Goal: Task Accomplishment & Management: Use online tool/utility

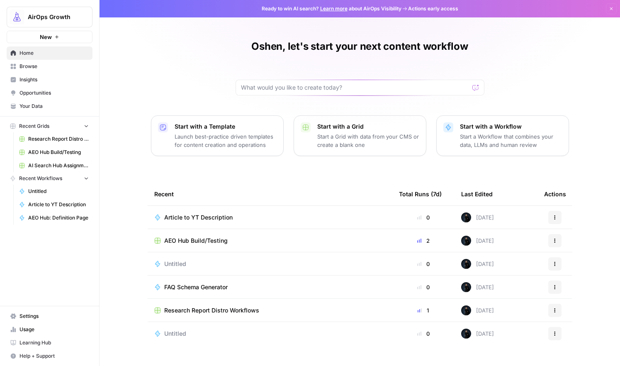
click at [194, 39] on div "Oshen, let's start your next content workflow Start with a Template Launch best…" at bounding box center [360, 191] width 521 height 382
click at [609, 7] on icon "button" at bounding box center [611, 8] width 5 height 5
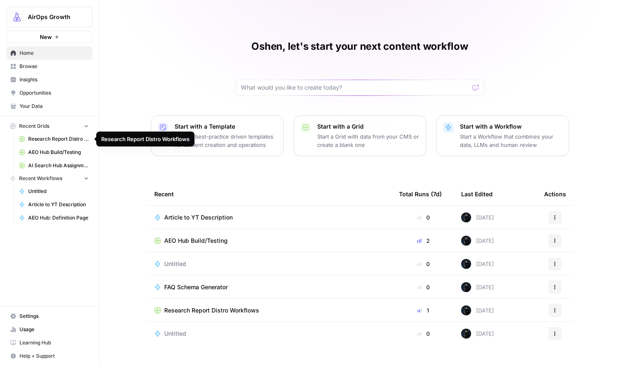
click at [45, 142] on span "Research Report Distro Workflows" at bounding box center [58, 138] width 61 height 7
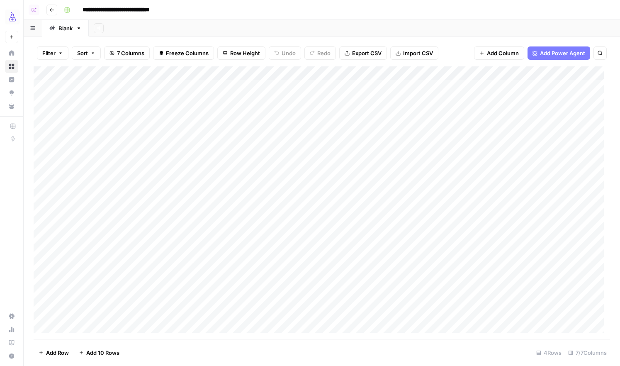
click at [49, 13] on button "Go back" at bounding box center [51, 10] width 11 height 11
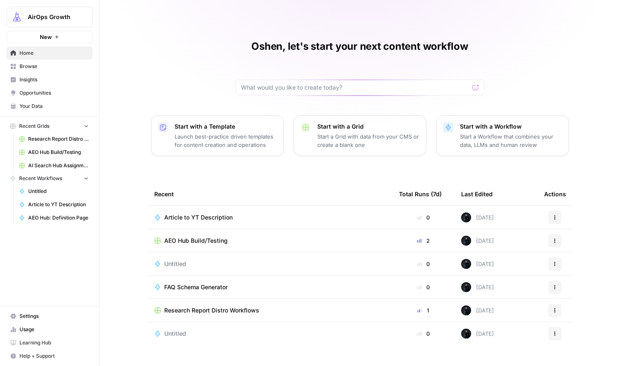
click at [29, 67] on span "Browse" at bounding box center [54, 66] width 69 height 7
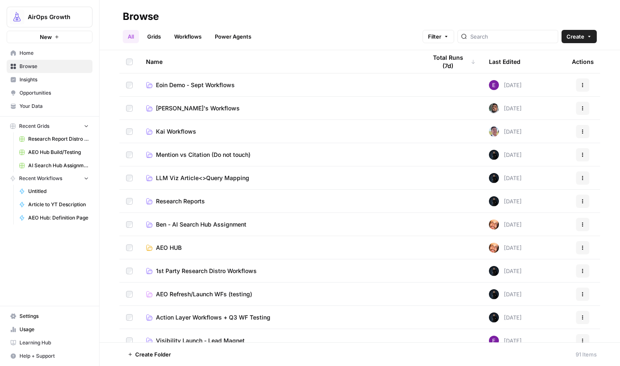
click at [116, 231] on div "Name Total Runs (7d) Last Edited Actions Eoin Demo - Sept Workflows Yesterday A…" at bounding box center [360, 196] width 521 height 292
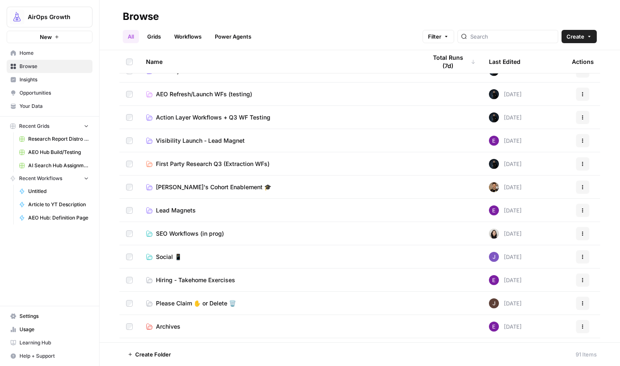
click at [155, 231] on link "SEO Workflows (in prog)" at bounding box center [280, 234] width 268 height 8
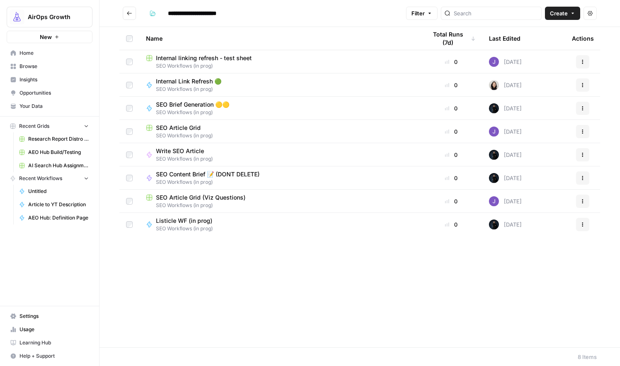
click at [194, 81] on span "Internal Link Refresh 🟢" at bounding box center [189, 81] width 66 height 8
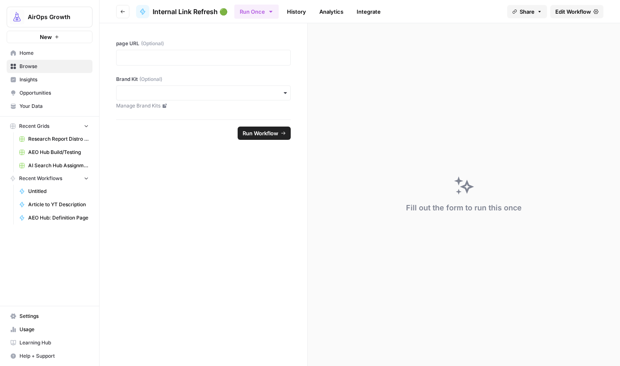
click at [564, 13] on span "Edit Workflow" at bounding box center [574, 11] width 36 height 8
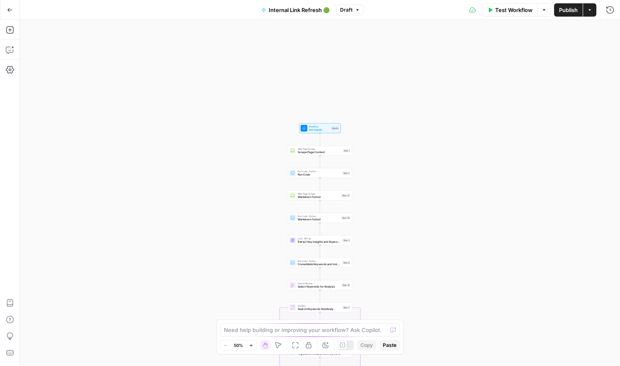
click at [302, 154] on span "Scrape Page Content" at bounding box center [320, 152] width 44 height 4
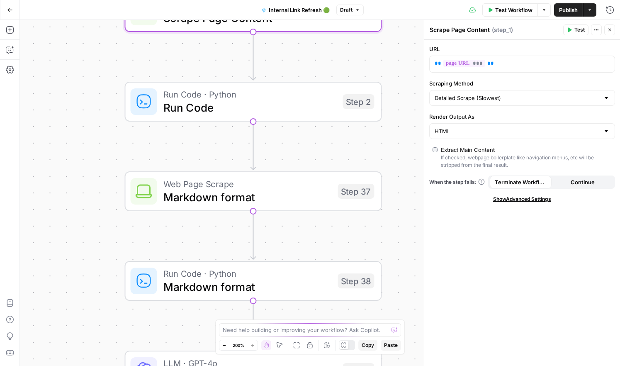
click at [213, 98] on span "Run Code · Python" at bounding box center [250, 94] width 173 height 13
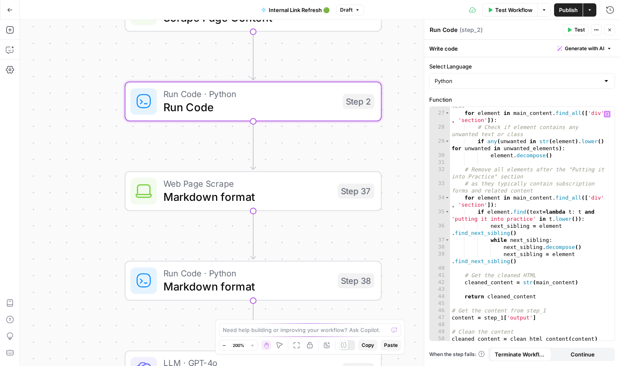
scroll to position [246, 0]
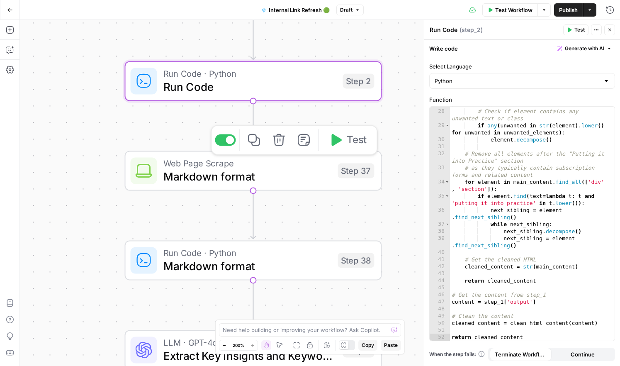
drag, startPoint x: 295, startPoint y: 179, endPoint x: 309, endPoint y: 184, distance: 14.0
click at [295, 179] on span "Markdown format" at bounding box center [248, 176] width 168 height 17
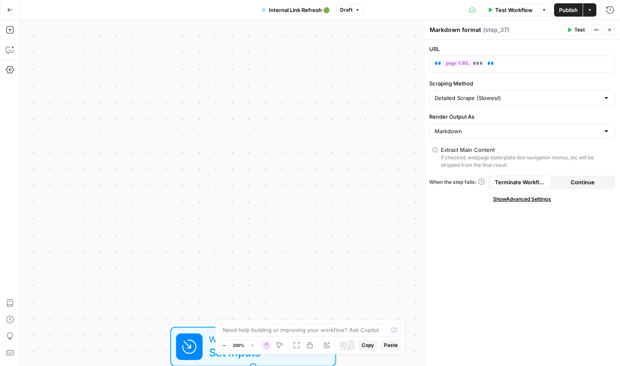
click at [187, 364] on div "Workflow Set Inputs Inputs Test Step" at bounding box center [253, 347] width 166 height 40
click at [187, 356] on div at bounding box center [189, 346] width 27 height 27
click at [186, 350] on icon at bounding box center [189, 346] width 13 height 13
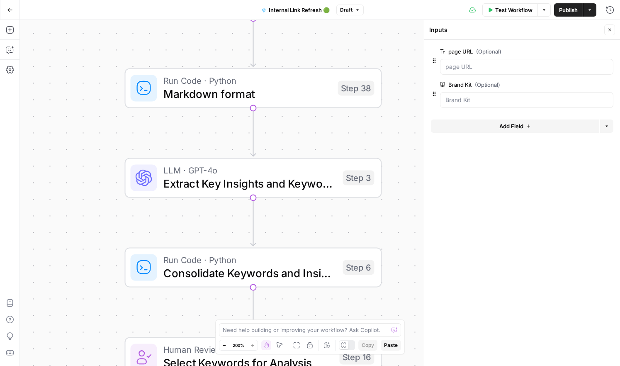
click at [174, 188] on span "Extract Key Insights and Keywords" at bounding box center [250, 183] width 173 height 17
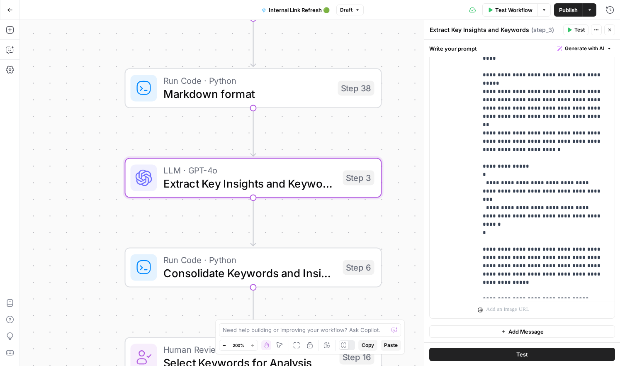
scroll to position [195, 0]
drag, startPoint x: 521, startPoint y: 247, endPoint x: 517, endPoint y: 245, distance: 4.3
click at [521, 247] on p "**********" at bounding box center [543, 133] width 121 height 324
click at [501, 240] on p "**********" at bounding box center [543, 133] width 121 height 324
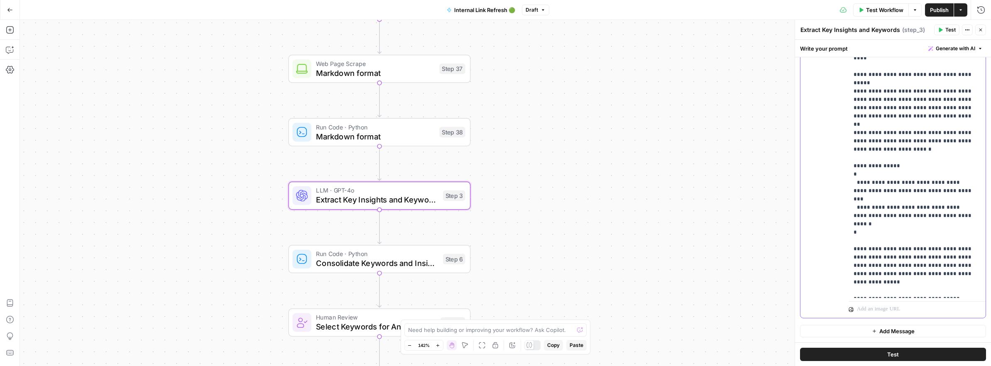
drag, startPoint x: 884, startPoint y: 150, endPoint x: 935, endPoint y: 151, distance: 51.5
click at [620, 151] on p "**********" at bounding box center [913, 133] width 121 height 324
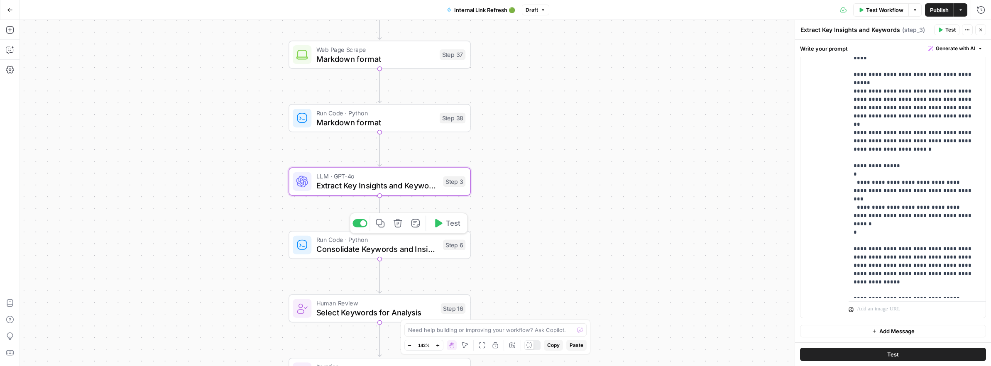
click at [400, 256] on div "Run Code · Python Consolidate Keywords and Insights Step 6 Copy step Delete ste…" at bounding box center [379, 245] width 182 height 28
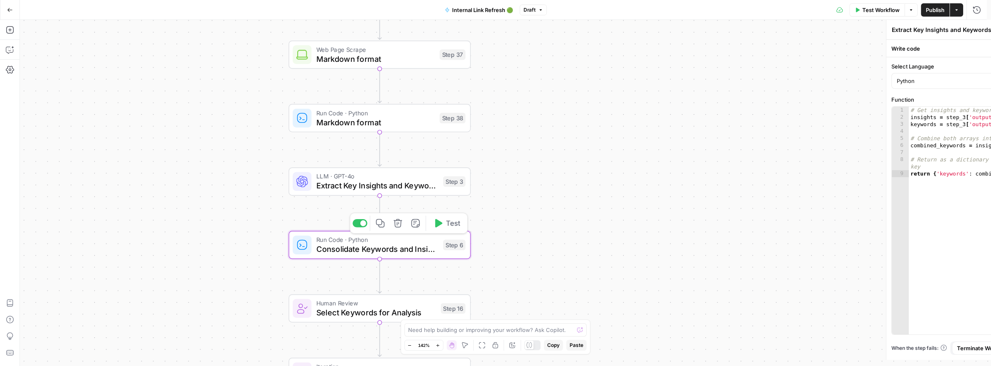
type textarea "Consolidate Keywords and Insights"
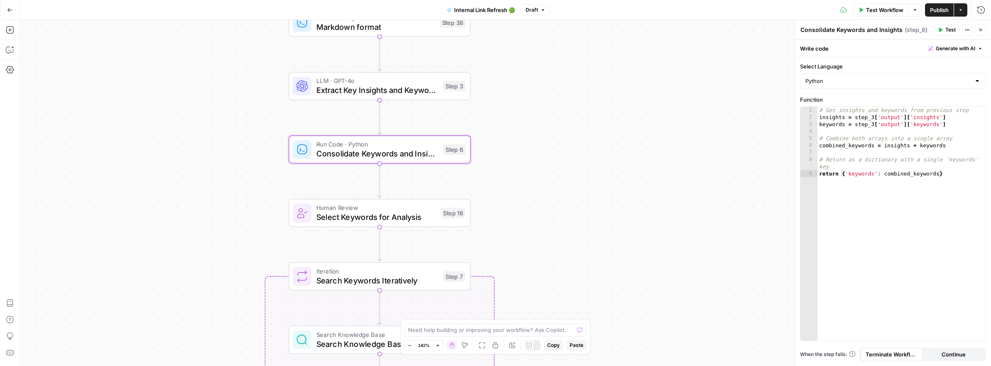
click at [459, 216] on div "Step 16" at bounding box center [453, 213] width 24 height 10
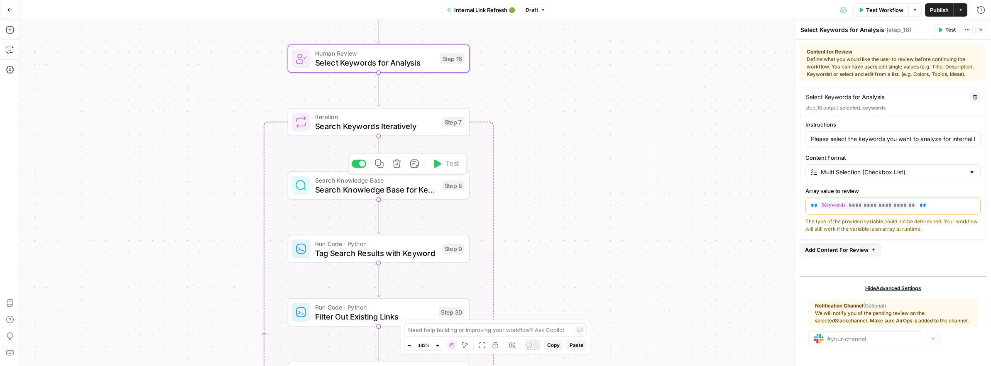
click at [414, 184] on span "Search Knowledge Base for Keyword" at bounding box center [376, 190] width 122 height 12
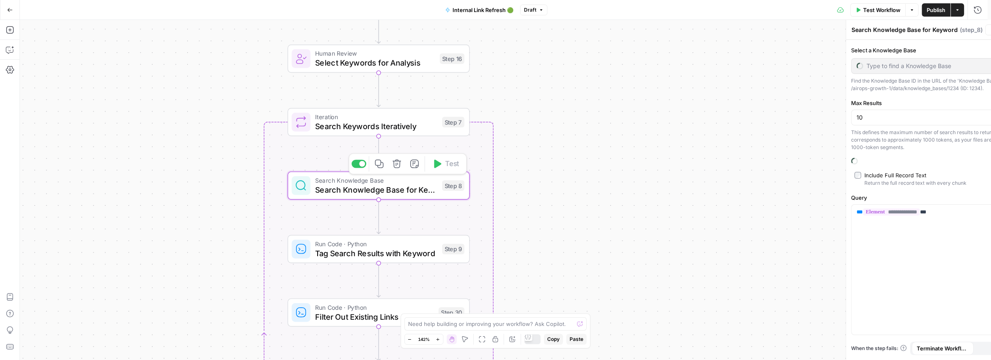
type input "Blog Articles Only [All]"
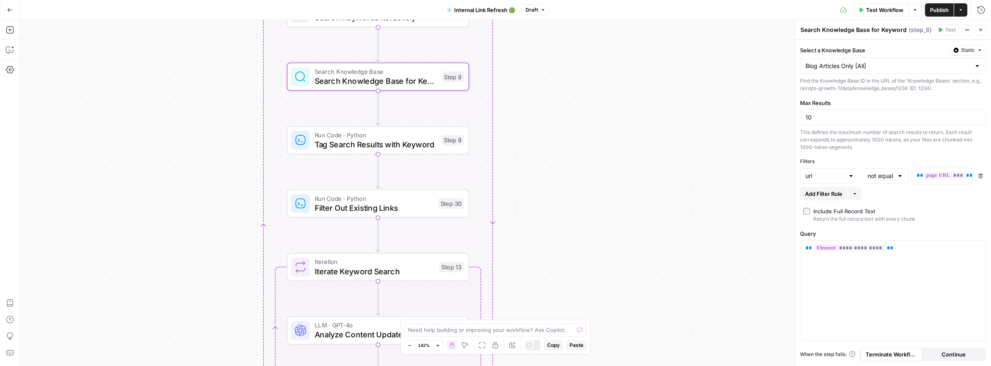
click at [443, 207] on div "Step 30" at bounding box center [451, 203] width 26 height 10
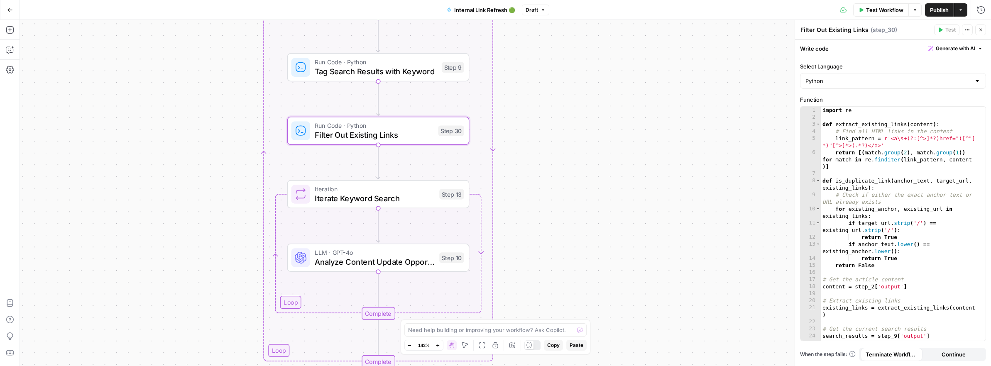
click at [620, 10] on span "Test Workflow" at bounding box center [884, 10] width 37 height 8
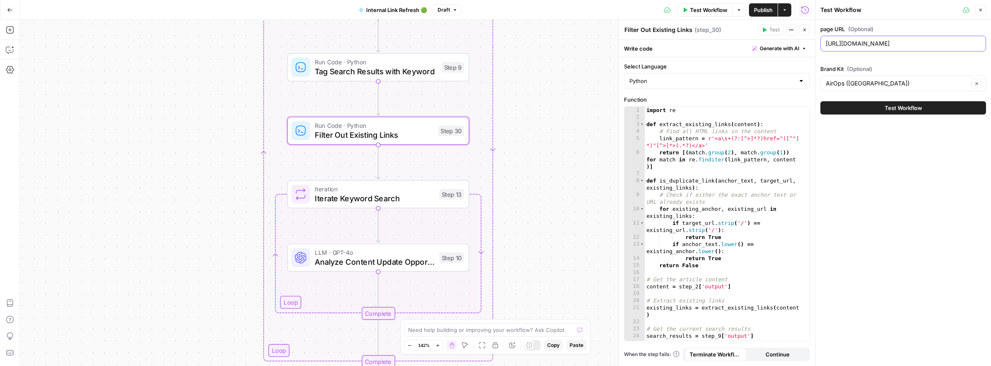
click at [620, 42] on input "https://www.airops.com/blog/new-content-metrics" at bounding box center [902, 43] width 155 height 8
paste input "ai-search-hub/citation-drift"
type input "https://www.airops.com/ai-search-hub/citation-drift"
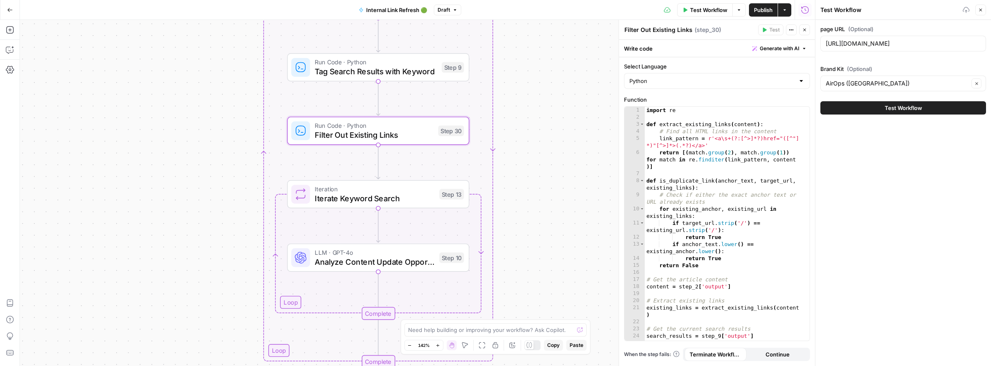
click at [620, 105] on button "Test Workflow" at bounding box center [903, 107] width 166 height 13
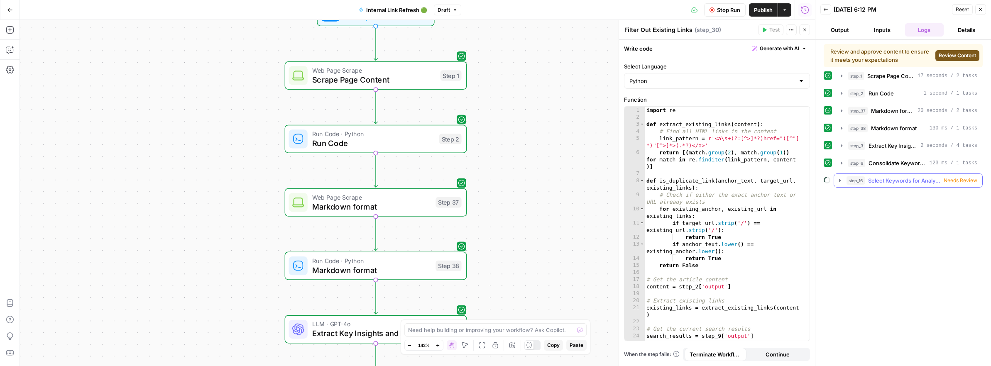
click at [620, 181] on icon "button" at bounding box center [839, 180] width 7 height 7
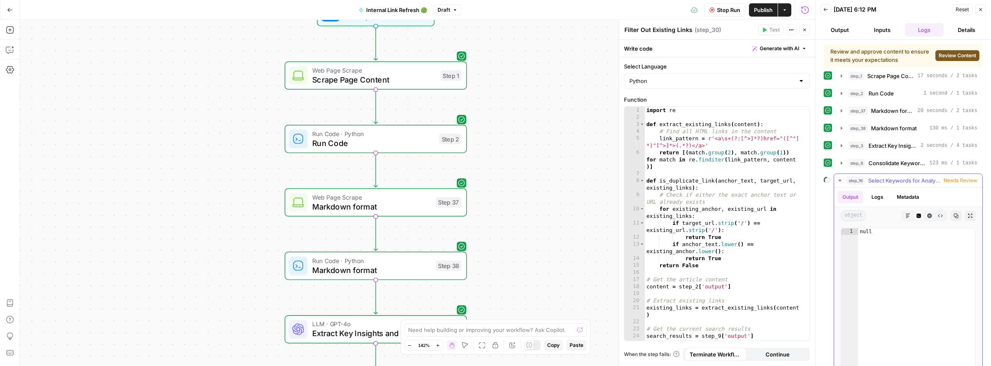
click at [620, 181] on icon "button" at bounding box center [839, 180] width 7 height 7
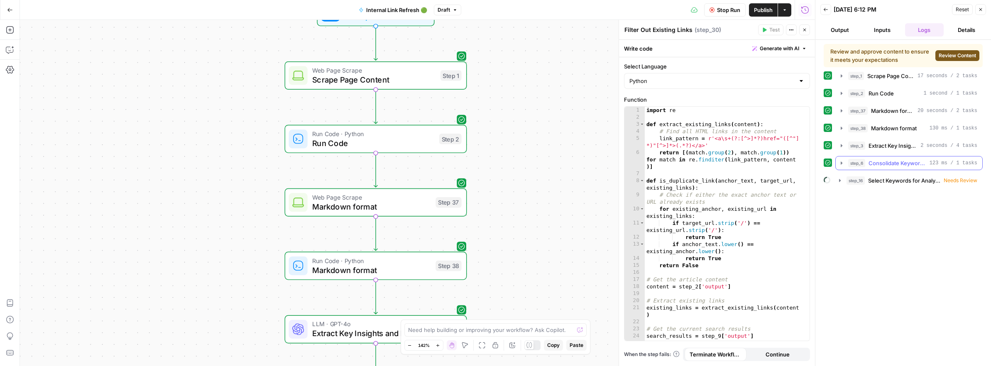
click at [620, 164] on icon "button" at bounding box center [841, 162] width 2 height 3
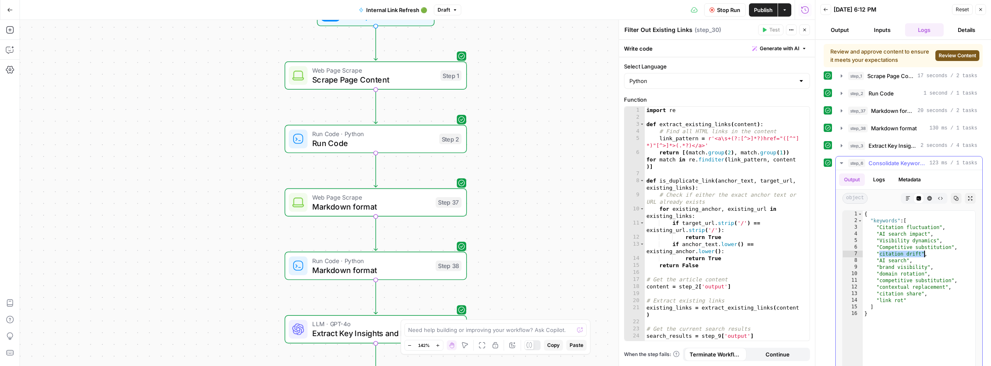
drag, startPoint x: 879, startPoint y: 254, endPoint x: 915, endPoint y: 253, distance: 35.7
click at [620, 255] on div "{ "keywords" : [ "Citation fluctuation" , "AI search impact" , "Visibility dyna…" at bounding box center [918, 299] width 112 height 176
click at [620, 249] on div "{ "keywords" : [ "Citation fluctuation" , "AI search impact" , "Visibility dyna…" at bounding box center [918, 299] width 112 height 176
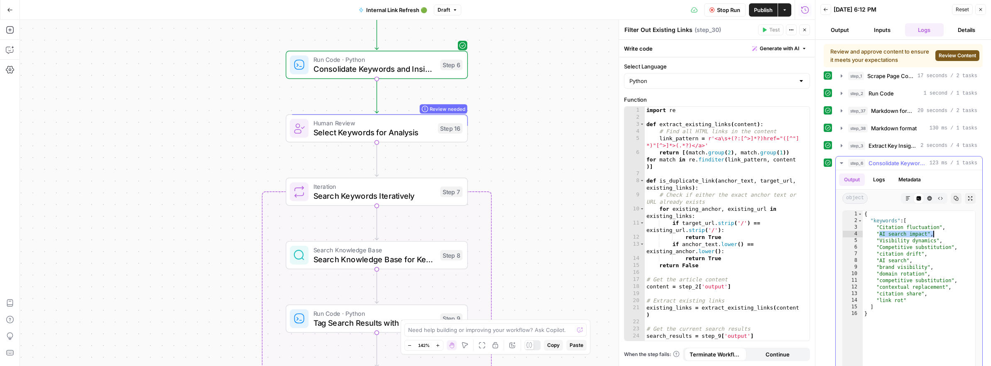
drag, startPoint x: 893, startPoint y: 234, endPoint x: 945, endPoint y: 236, distance: 52.4
click at [620, 236] on div "{ "keywords" : [ "Citation fluctuation" , "AI search impact" , "Visibility dyna…" at bounding box center [918, 299] width 112 height 176
click at [620, 248] on div "{ "keywords" : [ "Citation fluctuation" , "AI search impact" , "Visibility dyna…" at bounding box center [918, 299] width 112 height 176
type textarea "**********"
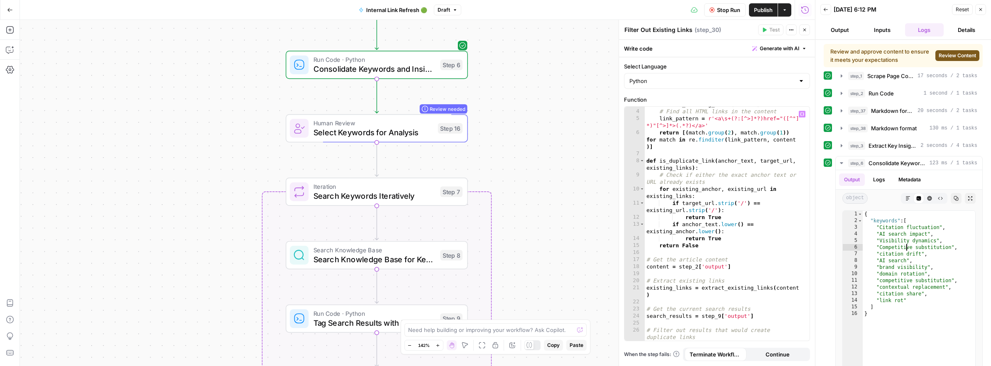
scroll to position [24, 0]
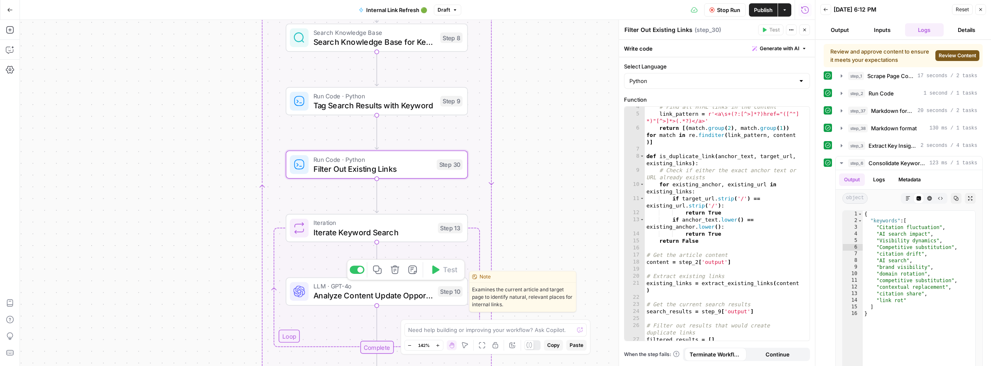
drag, startPoint x: 433, startPoint y: 291, endPoint x: 591, endPoint y: 273, distance: 159.5
click at [433, 291] on div "LLM · GPT-4o Analyze Content Update Opportunities Step 10 Copy step Delete step…" at bounding box center [376, 291] width 173 height 20
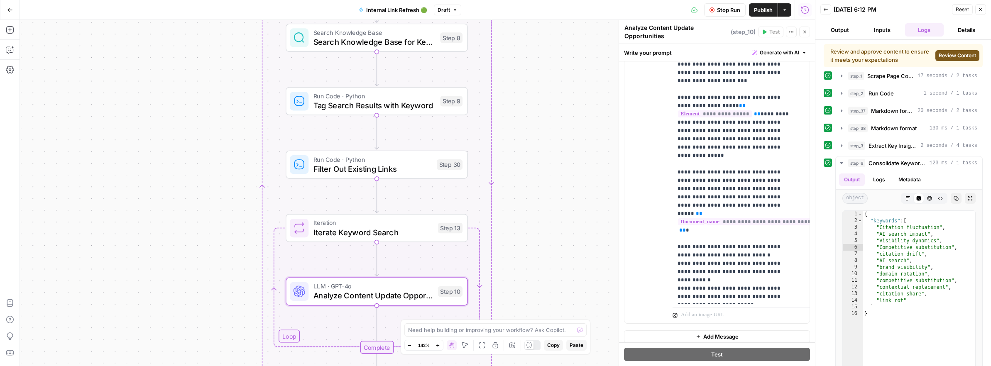
scroll to position [436, 0]
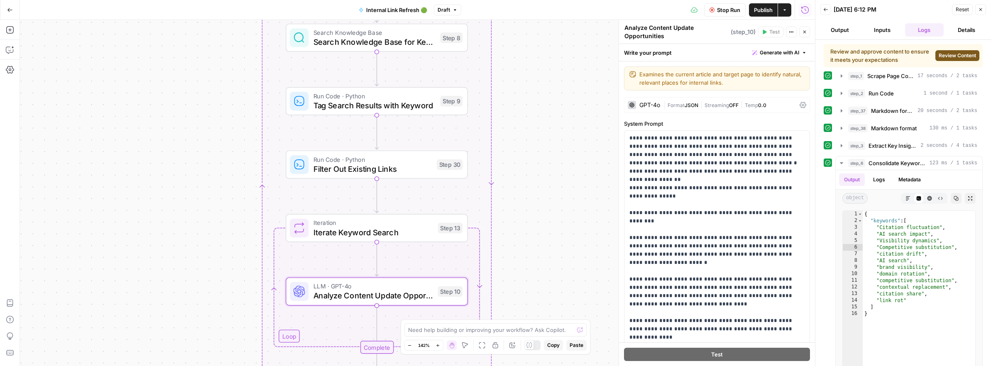
scroll to position [436, 0]
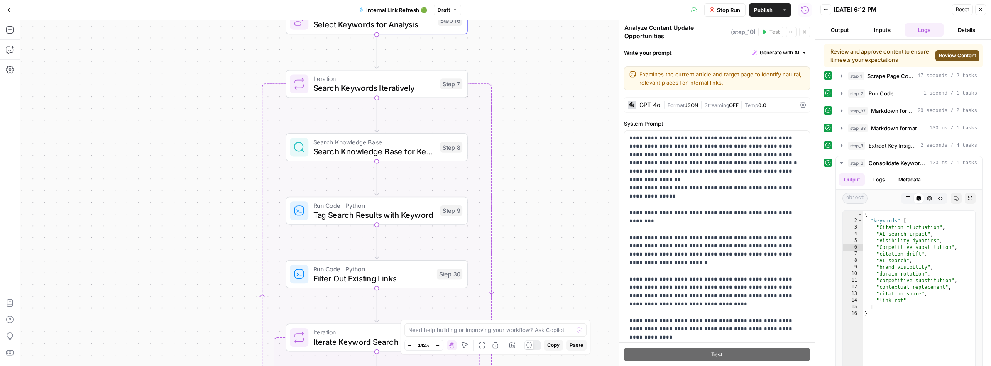
scroll to position [436, 0]
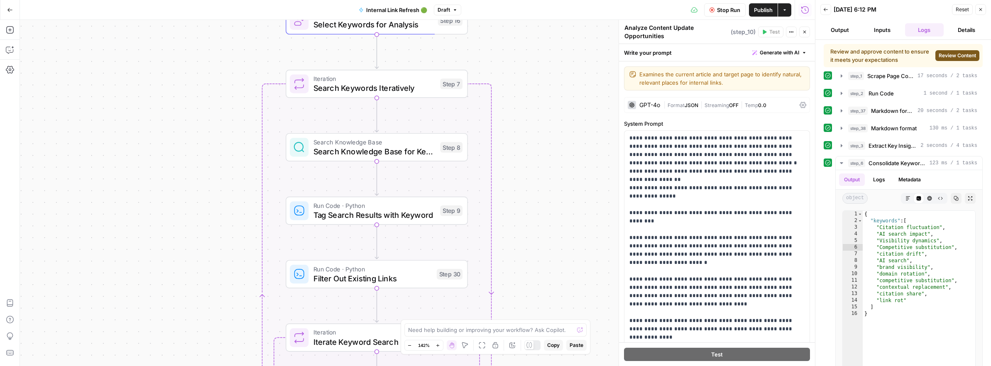
scroll to position [436, 0]
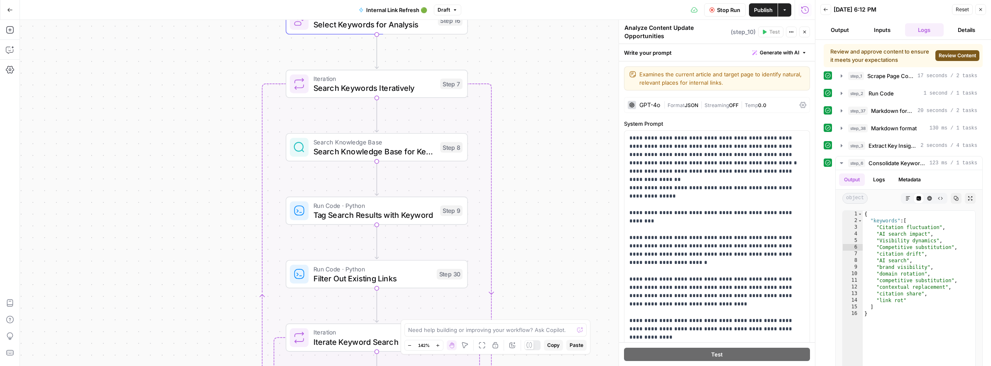
scroll to position [436, 0]
